Goal: Information Seeking & Learning: Learn about a topic

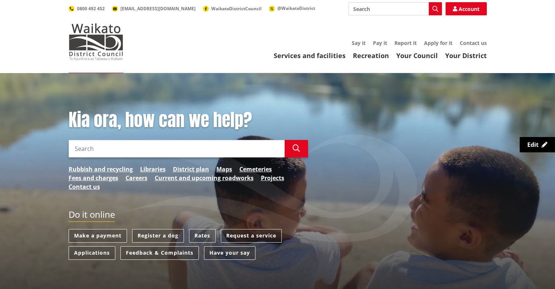
click at [159, 153] on input "Search" at bounding box center [177, 149] width 216 height 18
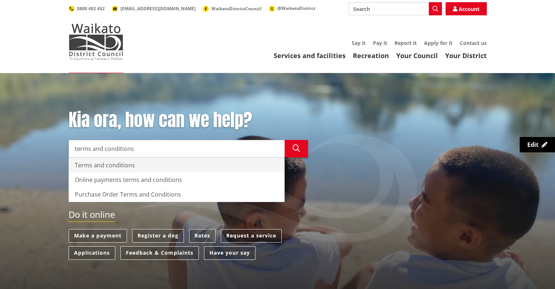
click at [129, 165] on div "Terms and conditions" at bounding box center [176, 165] width 215 height 15
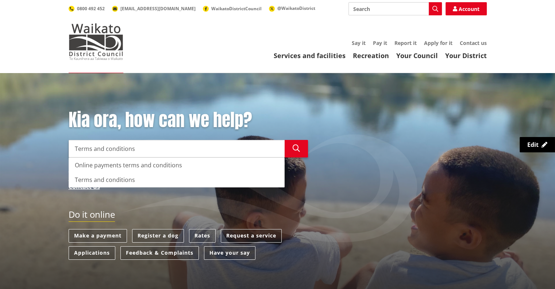
type input "Terms and conditions"
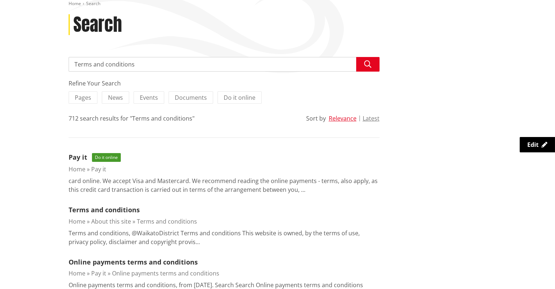
scroll to position [110, 0]
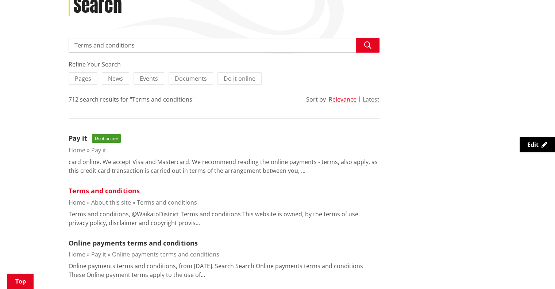
click at [104, 194] on link "Terms and conditions" at bounding box center [104, 190] width 71 height 9
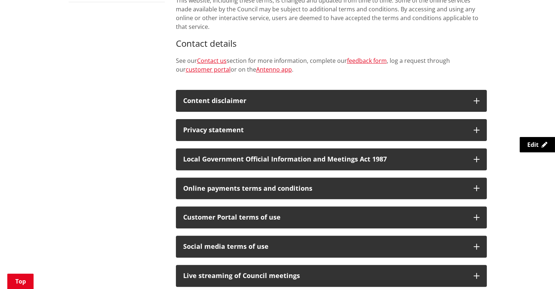
scroll to position [219, 0]
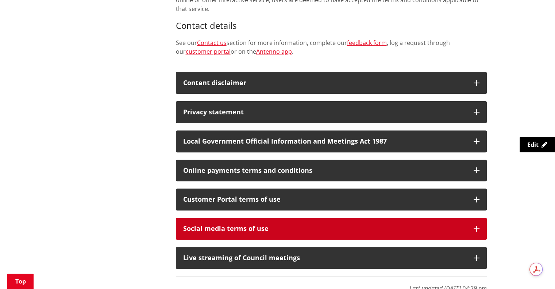
click at [206, 225] on div "Social media terms of use" at bounding box center [324, 228] width 283 height 7
